Goal: Information Seeking & Learning: Learn about a topic

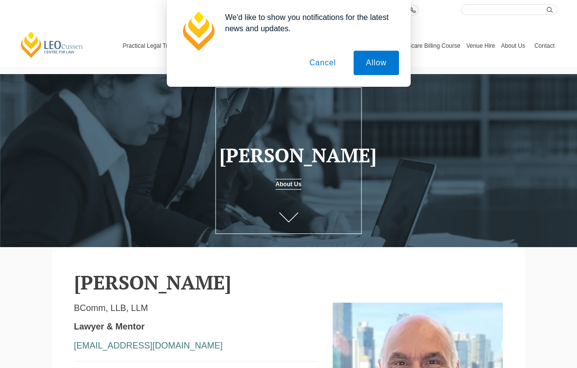
click at [324, 66] on button "Cancel" at bounding box center [322, 63] width 51 height 24
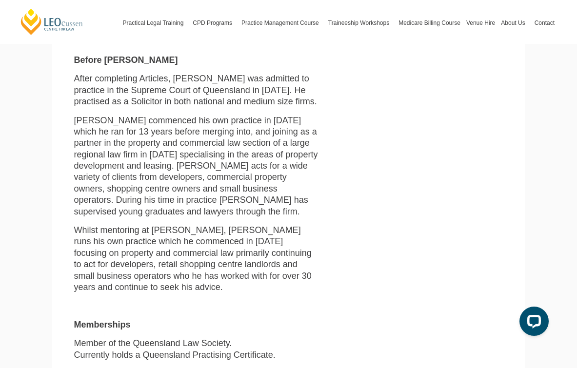
scroll to position [463, 0]
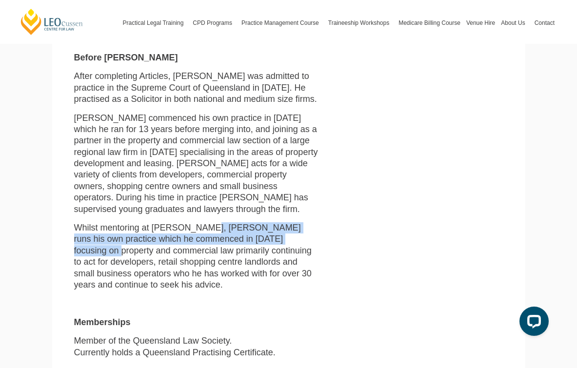
drag, startPoint x: 196, startPoint y: 209, endPoint x: 255, endPoint y: 214, distance: 59.2
click at [255, 223] on span "Whilst mentoring at [PERSON_NAME], [PERSON_NAME] runs his own practice which he…" at bounding box center [192, 256] width 237 height 67
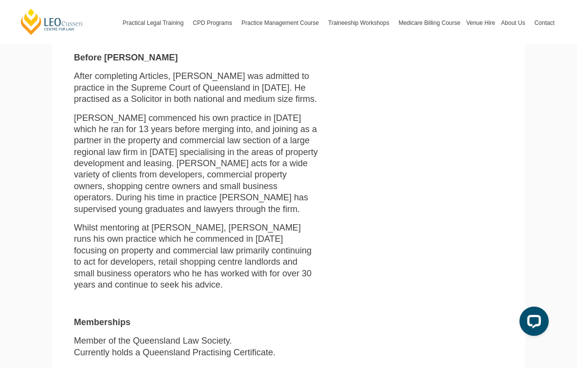
drag, startPoint x: 150, startPoint y: 218, endPoint x: 206, endPoint y: 221, distance: 56.1
click at [206, 223] on span "Whilst mentoring at [PERSON_NAME], [PERSON_NAME] runs his own practice which he…" at bounding box center [192, 256] width 237 height 67
drag, startPoint x: 81, startPoint y: 225, endPoint x: 140, endPoint y: 229, distance: 58.6
click at [140, 229] on span "Whilst mentoring at [PERSON_NAME], [PERSON_NAME] runs his own practice which he…" at bounding box center [192, 256] width 237 height 67
drag, startPoint x: 125, startPoint y: 232, endPoint x: 194, endPoint y: 233, distance: 68.3
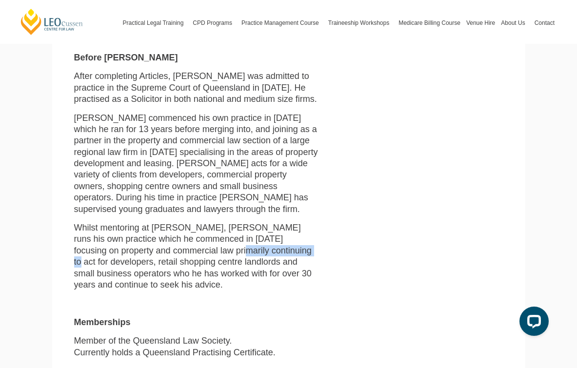
click at [194, 233] on span "Whilst mentoring at [PERSON_NAME], [PERSON_NAME] runs his own practice which he…" at bounding box center [192, 256] width 237 height 67
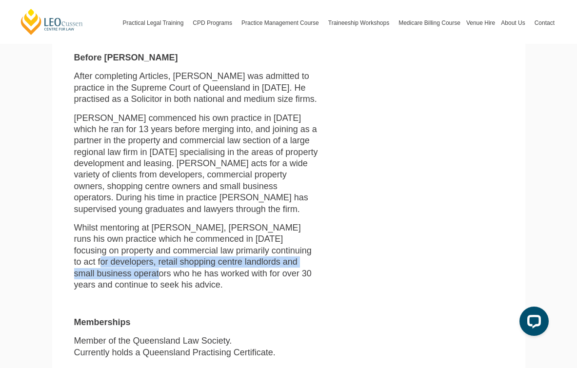
drag, startPoint x: 218, startPoint y: 233, endPoint x: 249, endPoint y: 239, distance: 31.9
click at [254, 239] on span "Whilst mentoring at [PERSON_NAME], [PERSON_NAME] runs his own practice which he…" at bounding box center [192, 256] width 237 height 67
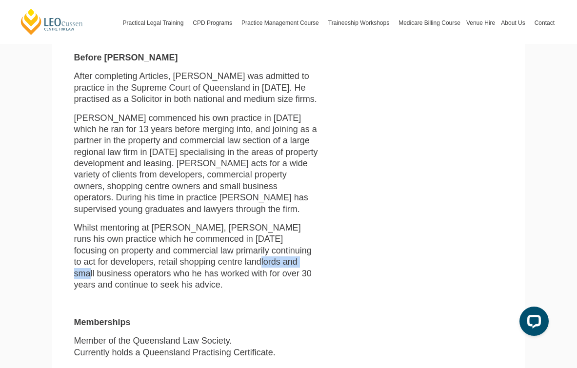
drag, startPoint x: 138, startPoint y: 240, endPoint x: 181, endPoint y: 241, distance: 42.9
click at [181, 241] on span "Whilst mentoring at [PERSON_NAME], [PERSON_NAME] runs his own practice which he…" at bounding box center [192, 256] width 237 height 67
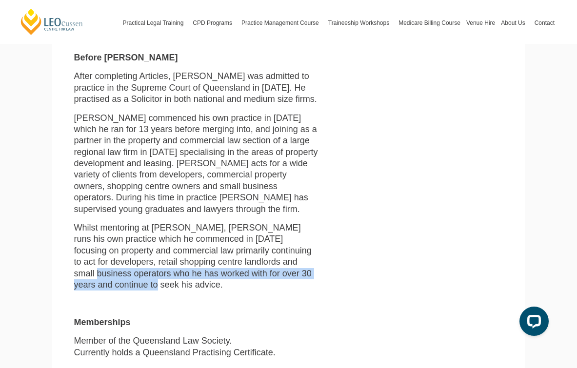
drag, startPoint x: 194, startPoint y: 245, endPoint x: 238, endPoint y: 249, distance: 44.5
click at [238, 249] on span "Whilst mentoring at [PERSON_NAME], [PERSON_NAME] runs his own practice which he…" at bounding box center [192, 256] width 237 height 67
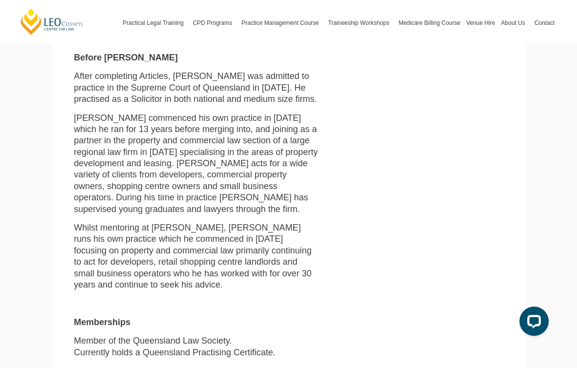
click at [200, 245] on span "Whilst mentoring at [PERSON_NAME], [PERSON_NAME] runs his own practice which he…" at bounding box center [192, 256] width 237 height 67
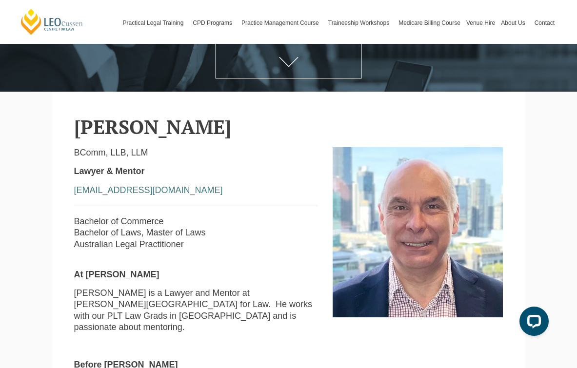
scroll to position [155, 0]
